Goal: Check status: Check status

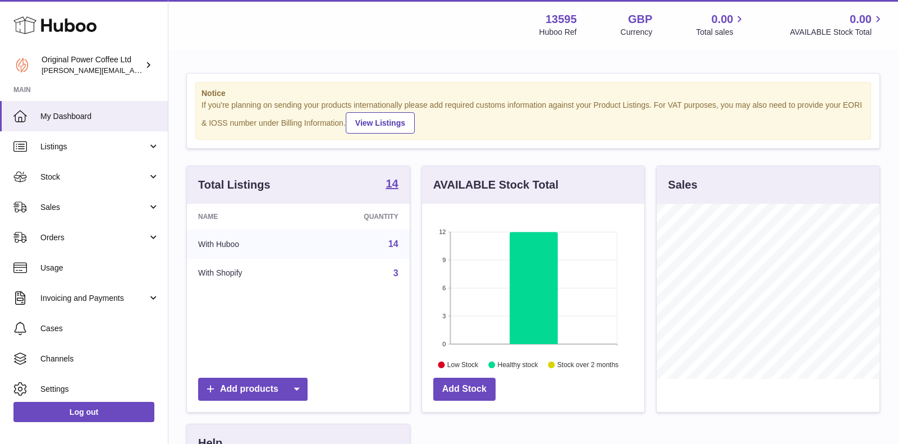
scroll to position [175, 223]
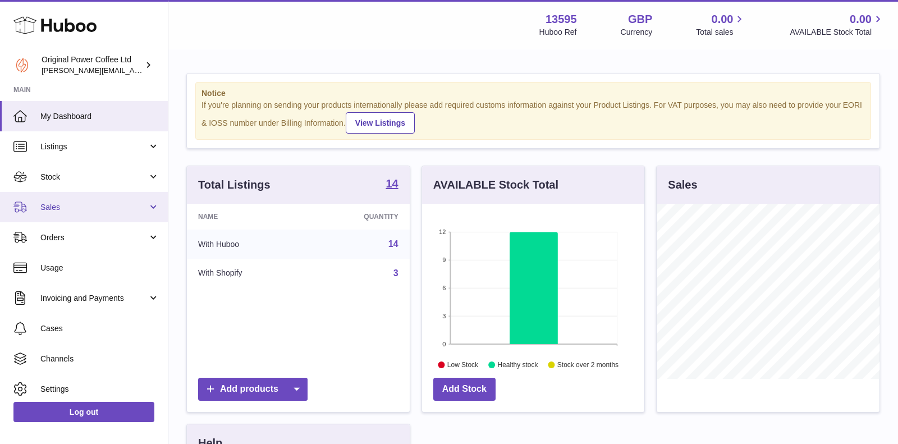
click at [94, 203] on span "Sales" at bounding box center [93, 207] width 107 height 11
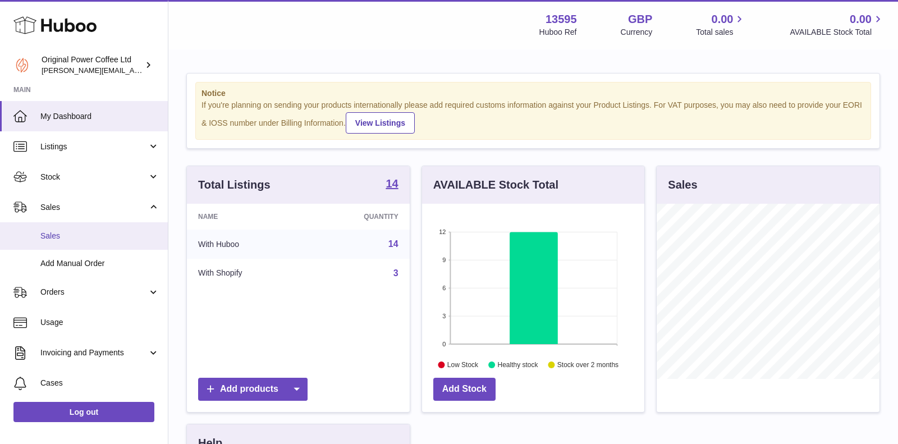
click at [82, 242] on link "Sales" at bounding box center [84, 235] width 168 height 27
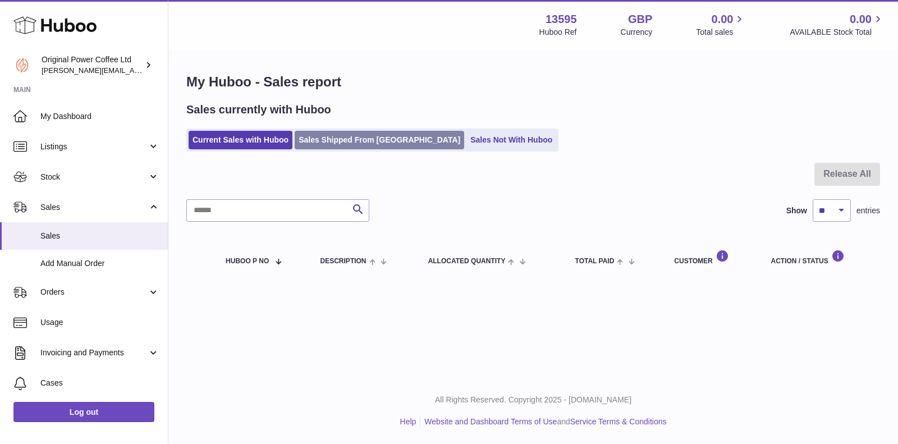
click at [326, 139] on link "Sales Shipped From [GEOGRAPHIC_DATA]" at bounding box center [379, 140] width 169 height 19
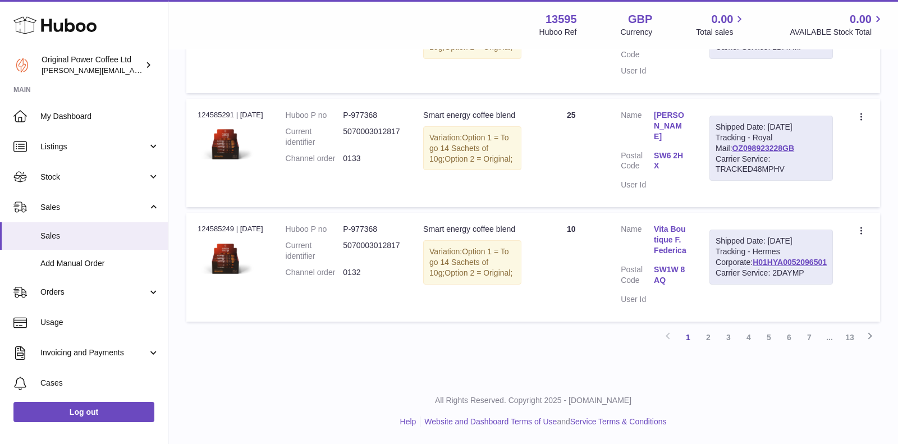
scroll to position [1188, 0]
click at [711, 341] on link "2" at bounding box center [708, 337] width 20 height 20
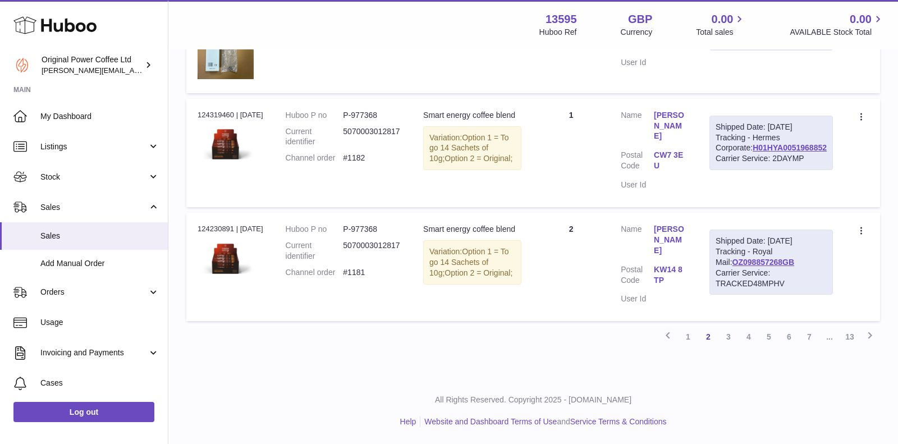
scroll to position [1193, 0]
click at [731, 332] on link "3" at bounding box center [728, 337] width 20 height 20
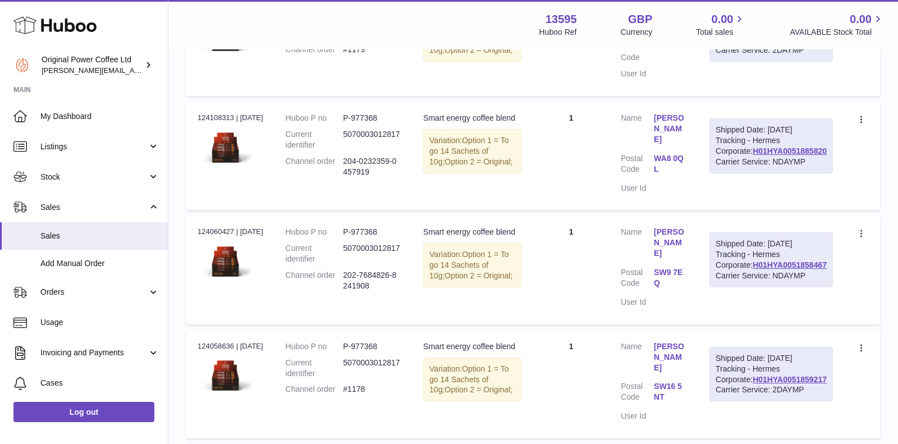
scroll to position [543, 0]
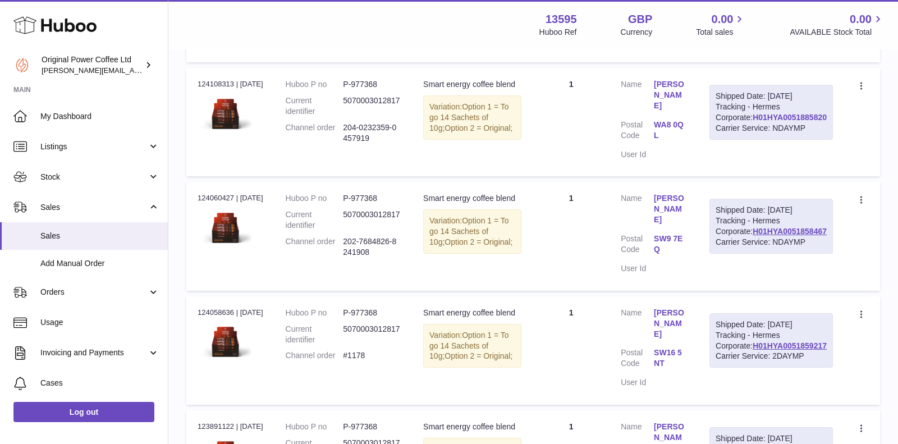
click at [791, 122] on link "H01HYA0051885820" at bounding box center [790, 117] width 74 height 9
drag, startPoint x: 723, startPoint y: 144, endPoint x: 760, endPoint y: 3, distance: 146.3
